Goal: Information Seeking & Learning: Learn about a topic

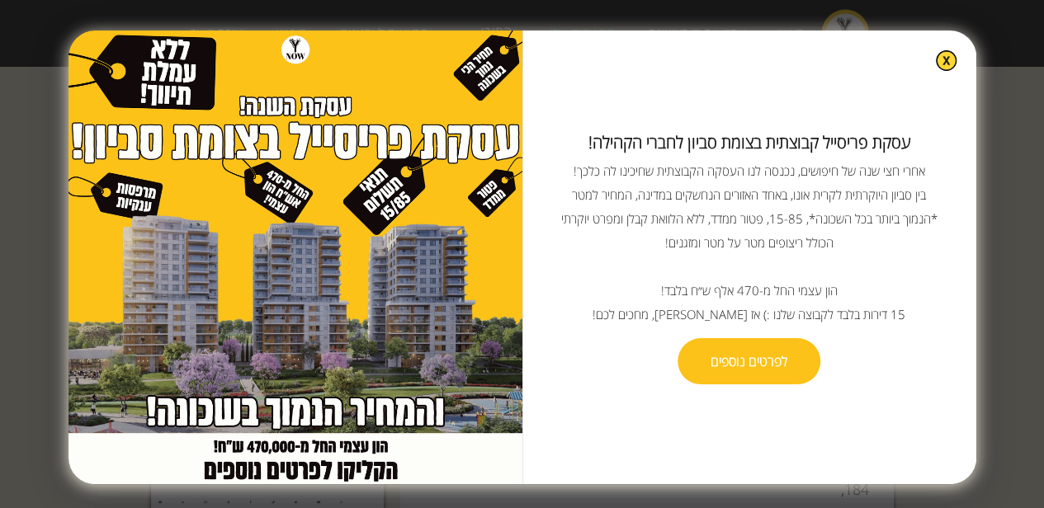
scroll to position [495, 0]
click at [937, 62] on img at bounding box center [946, 60] width 19 height 19
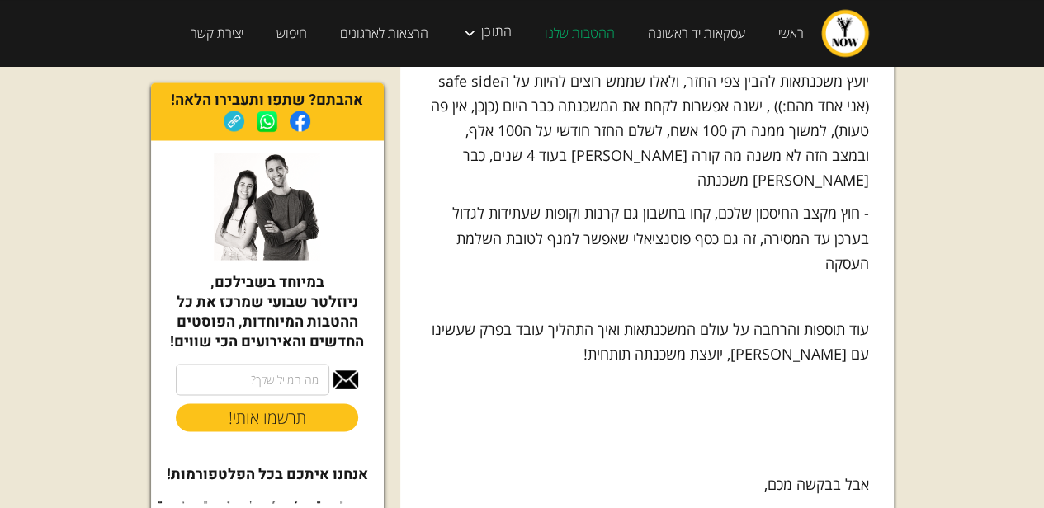
scroll to position [4457, 0]
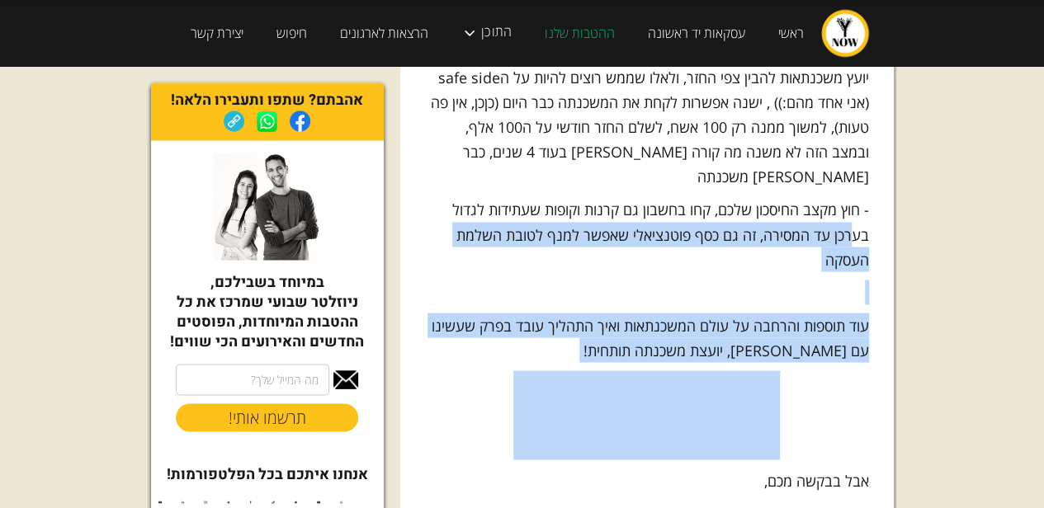
drag, startPoint x: 848, startPoint y: 115, endPoint x: 840, endPoint y: 265, distance: 150.4
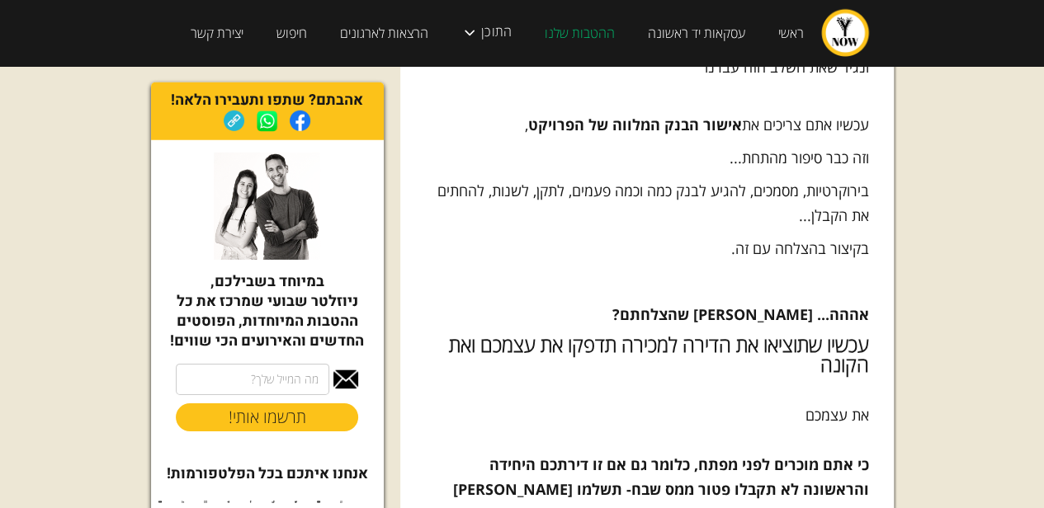
scroll to position [5613, 0]
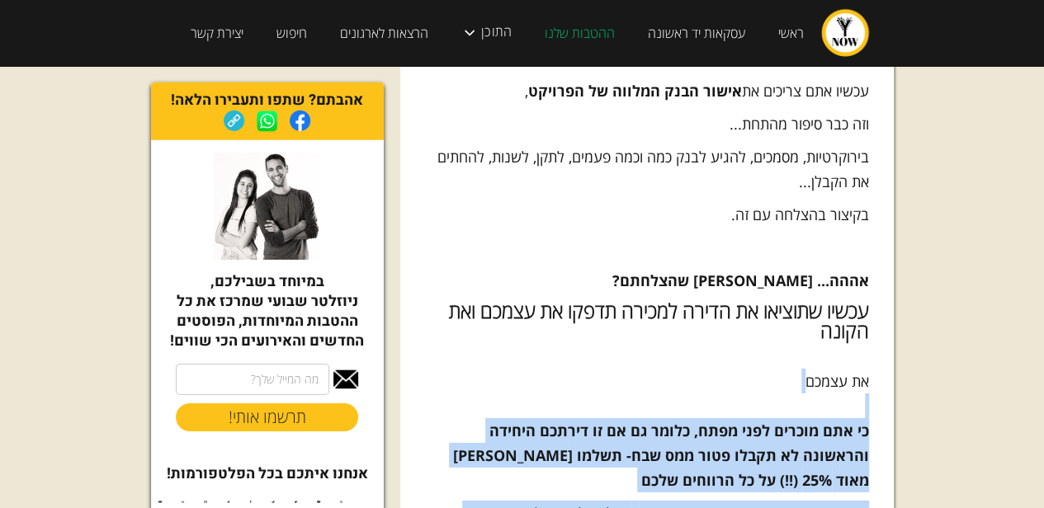
drag, startPoint x: 599, startPoint y: 385, endPoint x: 591, endPoint y: 400, distance: 17.0
drag, startPoint x: 589, startPoint y: 417, endPoint x: 631, endPoint y: 280, distance: 143.1
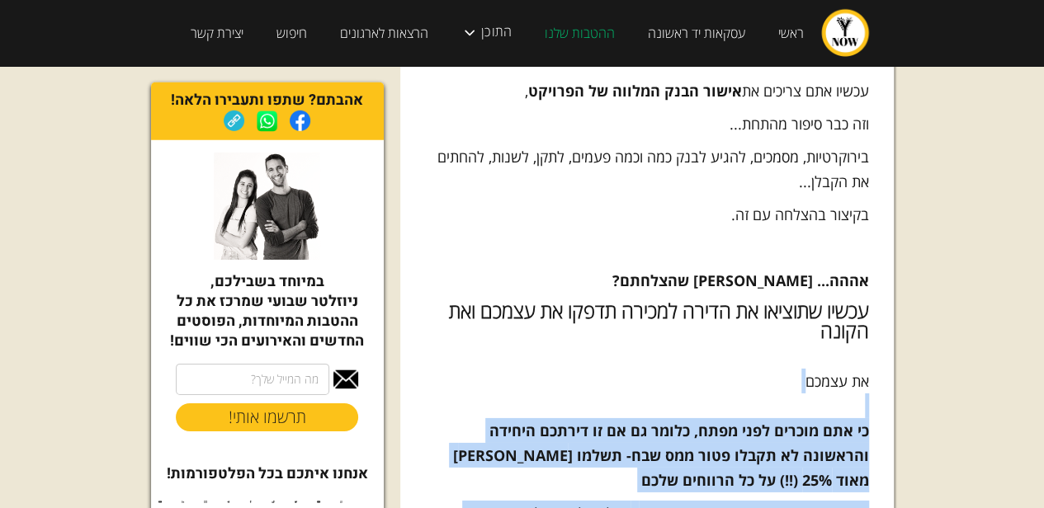
click at [631, 369] on p "את עצמכם כי אתם מוכרים לפני מפתח, כלומר גם אם זו דירתכם היחידה והראשונה לא תקבל…" at bounding box center [647, 431] width 444 height 124
drag, startPoint x: 640, startPoint y: 271, endPoint x: 621, endPoint y: 428, distance: 158.0
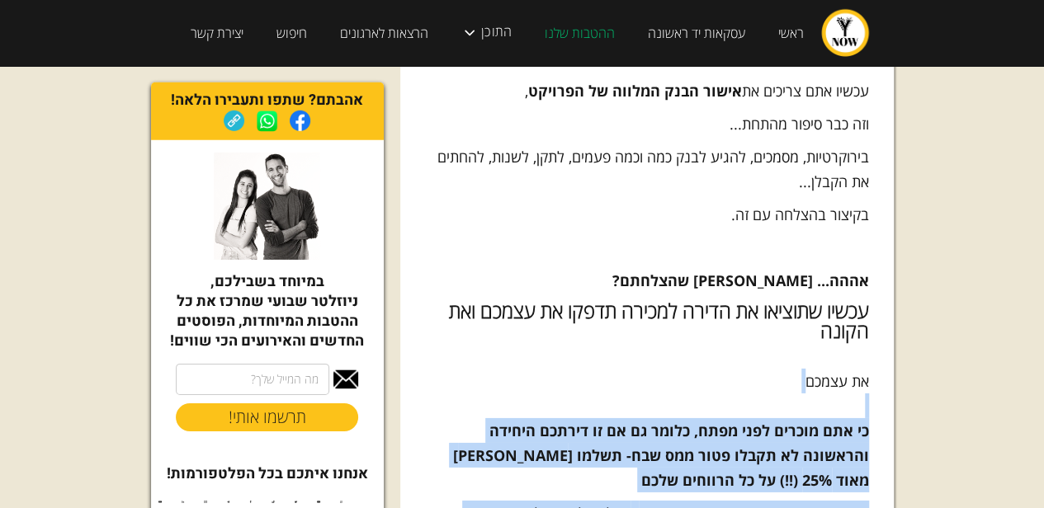
drag, startPoint x: 600, startPoint y: 447, endPoint x: 670, endPoint y: 286, distance: 174.8
click at [670, 369] on p "את עצמכם כי אתם מוכרים לפני מפתח, כלומר גם אם זו דירתכם היחידה והראשונה לא תקבל…" at bounding box center [647, 431] width 444 height 124
drag, startPoint x: 667, startPoint y: 286, endPoint x: 648, endPoint y: 371, distance: 87.1
click at [648, 371] on p "את עצמכם כי אתם מוכרים לפני מפתח, כלומר גם אם זו דירתכם היחידה והראשונה לא תקבל…" at bounding box center [647, 431] width 444 height 124
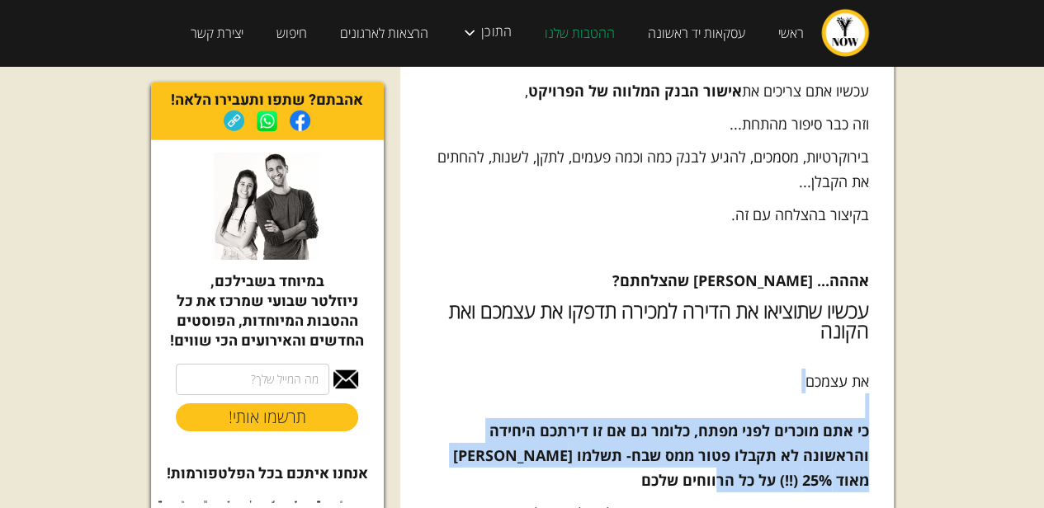
click at [788, 369] on p "את עצמכם כי אתם מוכרים לפני מפתח, כלומר גם אם זו דירתכם היחידה והראשונה לא תקבל…" at bounding box center [647, 431] width 444 height 124
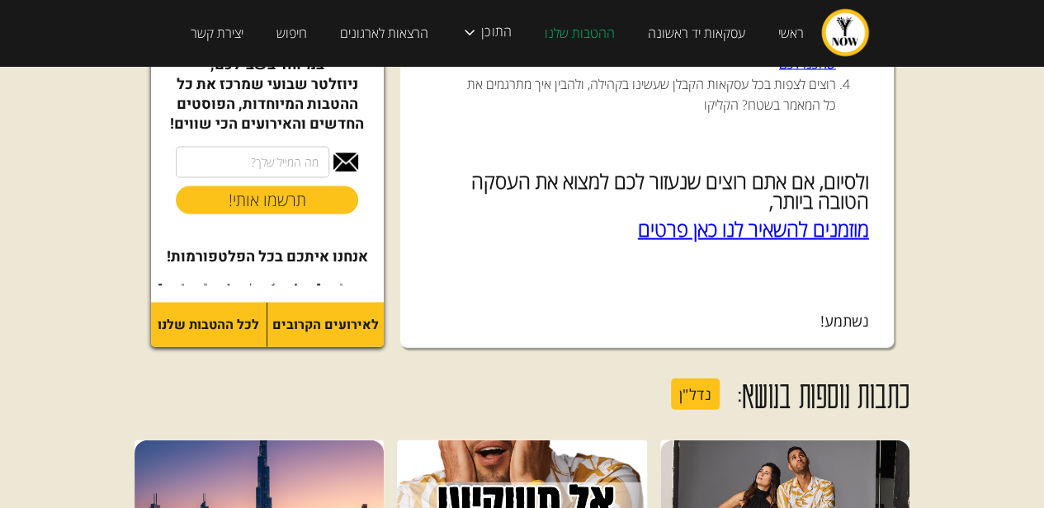
scroll to position [8007, 0]
